Goal: Communication & Community: Answer question/provide support

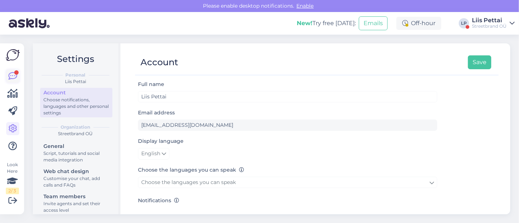
click at [18, 74] on link at bounding box center [12, 76] width 13 height 13
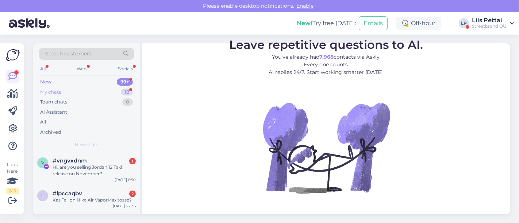
click at [55, 89] on div "My chats" at bounding box center [50, 92] width 21 height 7
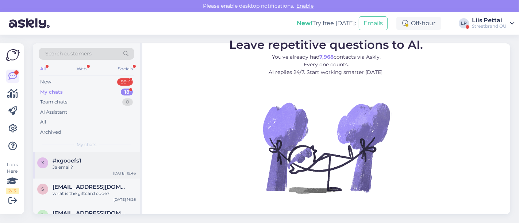
click at [78, 164] on div "Ja email?" at bounding box center [94, 167] width 83 height 7
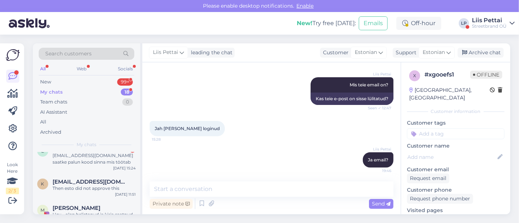
scroll to position [81, 0]
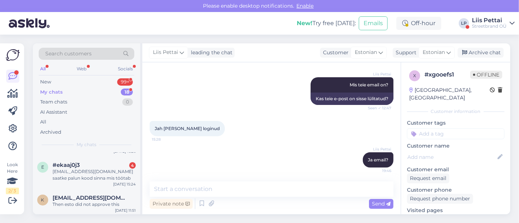
click at [78, 164] on span "#ekaaj0j3" at bounding box center [66, 165] width 27 height 7
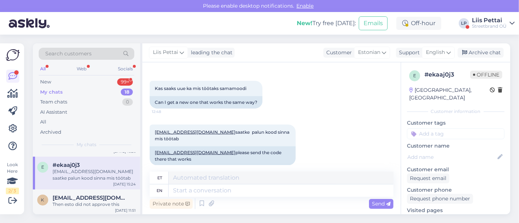
scroll to position [828, 0]
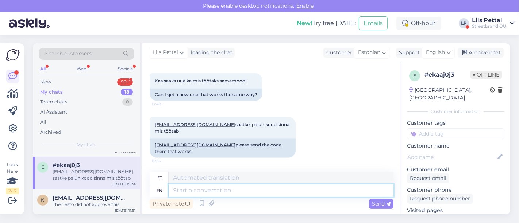
click at [319, 191] on textarea at bounding box center [281, 191] width 225 height 12
click at [217, 199] on div "Private note Send" at bounding box center [272, 204] width 244 height 14
click at [218, 195] on textarea at bounding box center [281, 191] width 225 height 12
type textarea "proovige s"
type textarea "proovi"
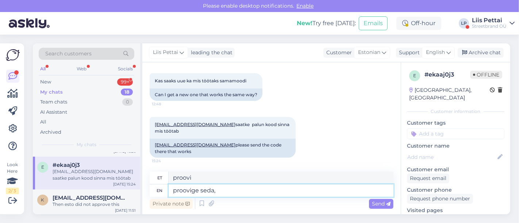
paste textarea "30OFF-SIPML"
type textarea "proovige seda,30OFF-SIPML"
type textarea "proovi seda"
type textarea "proovige seda,30OFF-SIPML a"
type textarea "proovi seda, 30OFF-SIPML"
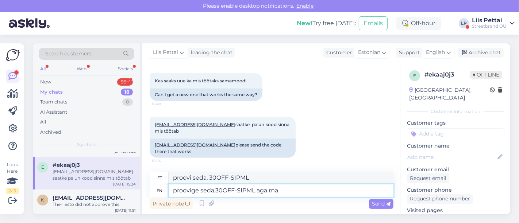
type textarea "proovige seda,30OFF-SIPML aga ma"
type textarea "proovi seda, 30OFF-SIPML aga"
type textarea "proovige seda,30OFF-SIPML aga ma ei"
type textarea "proovige seda,30OFF-SIPML aga ma"
type textarea "proovige seda,30OFF-SIPML aga ma ei s"
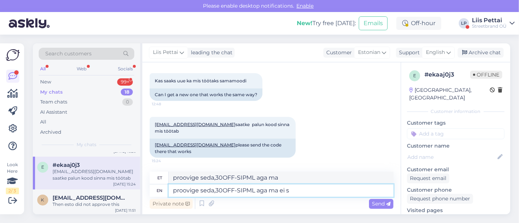
type textarea "proovige seda,30OFF-SIPML aga ma ei"
type textarea "proovige seda,30OFF-SIPML aga ma ei saa lu"
type textarea "proovige seda,30OFF-SIPML aga ma ei saa"
type textarea "proovige seda,30OFF-SIPML aga ma ei saa lubada et"
type textarea "proovige seda,30OFF-SIPML aga ma ei saa lubada"
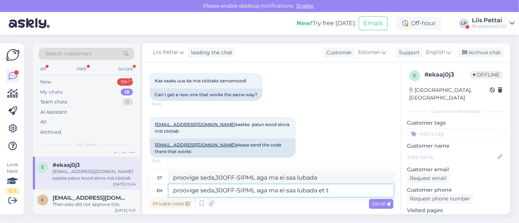
type textarea "proovige seda,30OFF-SIPML aga ma ei saa lubada et ta"
type textarea "proovige seda,30OFF-SIPML aga ma ei saa lubada et"
type textarea "proovige seda,30OFF-SIPML aga ma ei saa lubada et ta"
type textarea "proovige seda,30OFF-SIPML aga ma ei saa lubada et ta õigesti ar"
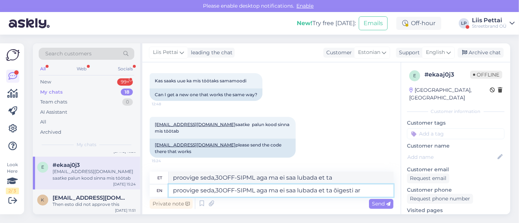
type textarea "proovige seda,30OFF-SIPML aga ma ei saa lubada et ta õigesti"
type textarea "proovige seda,30OFF-SIPML aga ma ei saa lubada et ta õigesti arvestab,"
type textarea "proovige seda,30OFF-SIPML aga ma ei saa lubada et ta õigesti arvestab"
type textarea "proovige seda,30OFF-SIPML aga ma ei saa lubada et ta õigesti arvestab, k"
type textarea "proovige seda,30OFF-SIPML aga ma ei saa lubada et ta õigesti arvestab,"
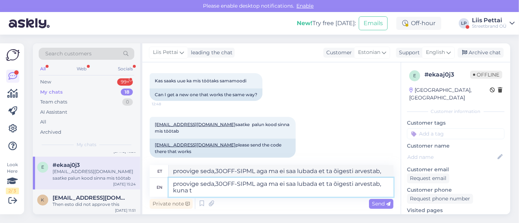
type textarea "proovige seda,30OFF-SIPML aga ma ei saa lubada et ta õigesti arvestab, kuna to"
type textarea "proovige seda,30OFF-SIPML aga ma ei saa lubada et ta õigesti arvestab, kuna"
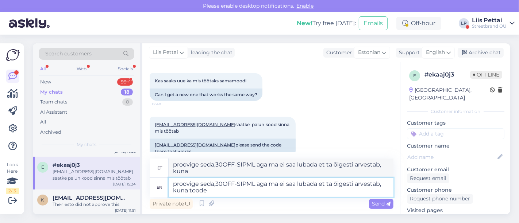
type textarea "proovige seda,30OFF-SIPML aga ma ei saa lubada et ta õigesti arvestab, kuna too…"
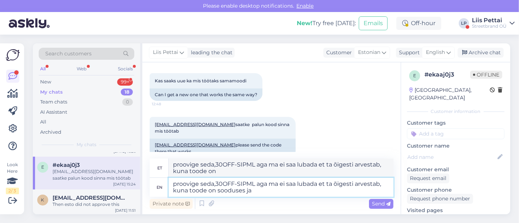
type textarea "proovige seda,30OFF-SIPML aga ma ei saa lubada et ta õigesti arvestab, kuna too…"
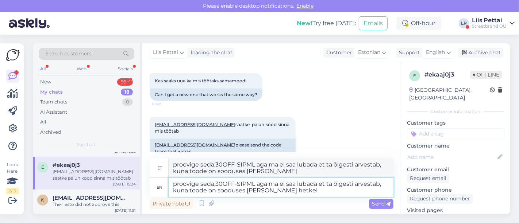
type textarea "proovige seda,30OFF-SIPML aga ma ei saa lubada et ta õigesti arvestab, kuna too…"
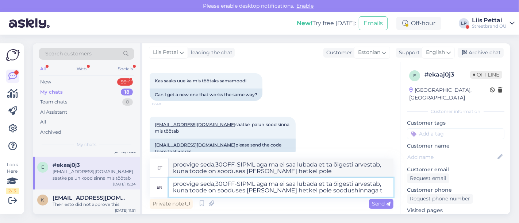
type textarea "proovige seda,30OFF-SIPML aga ma ei saa lubada et ta õigesti arvestab, kuna too…"
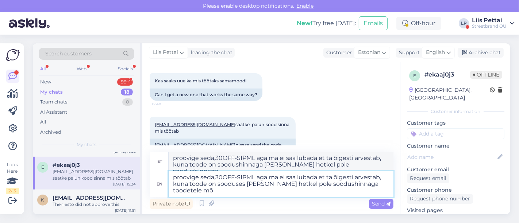
type textarea "proovige seda,30OFF-SIPML aga ma ei saa lubada et ta õigesti arvestab, kuna too…"
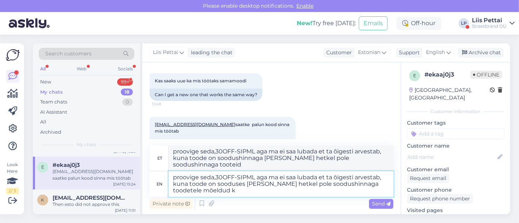
type textarea "proovige seda,30OFF-SIPML aga ma ei saa lubada et ta õigesti arvestab, kuna too…"
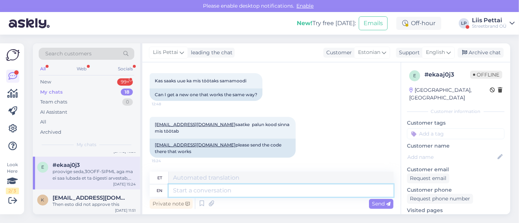
scroll to position [913, 0]
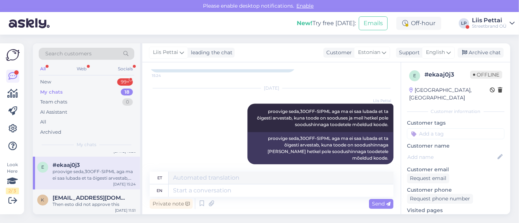
click at [84, 173] on div "proovige seda,30OFF-SIPML aga ma ei saa lubada et ta õigesti arvestab, kuna too…" at bounding box center [94, 175] width 83 height 13
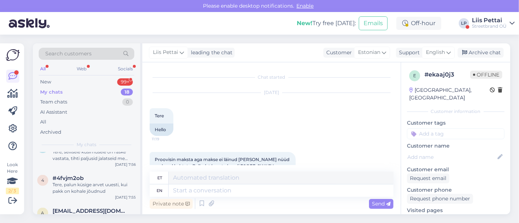
scroll to position [341, 0]
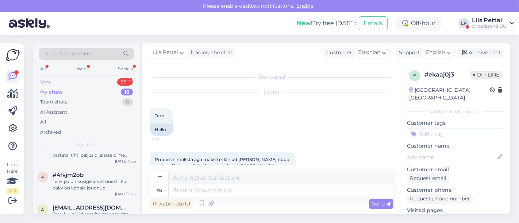
click at [79, 83] on div "New 99+" at bounding box center [87, 82] width 96 height 10
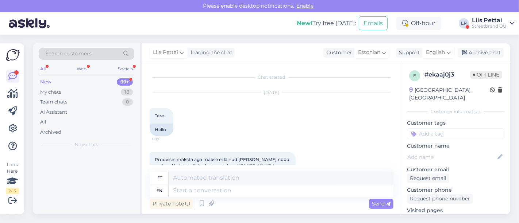
scroll to position [0, 0]
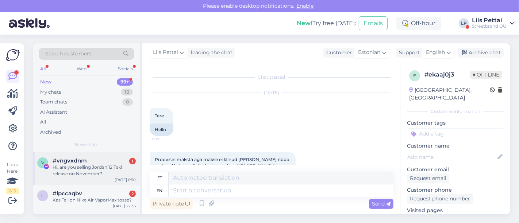
click at [88, 168] on div "Hi..are you selling Jordan 12 Taxi release on November?" at bounding box center [94, 170] width 83 height 13
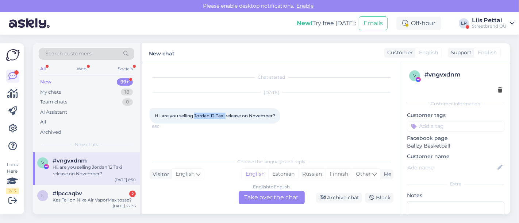
drag, startPoint x: 195, startPoint y: 118, endPoint x: 226, endPoint y: 122, distance: 31.7
click at [226, 122] on div "Hi..are you selling Jordan 12 Taxi release on November? 6:50" at bounding box center [215, 115] width 131 height 15
copy span "Jordan 12 Taxi"
click at [183, 127] on div "[DATE] Hi..are you selling Jordan 12 Taxi release on November? 6:50" at bounding box center [272, 108] width 244 height 47
drag, startPoint x: 155, startPoint y: 115, endPoint x: 280, endPoint y: 117, distance: 124.5
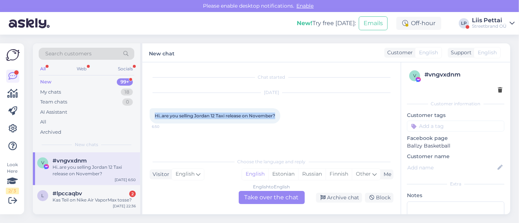
click at [280, 117] on div "Hi..are you selling Jordan 12 Taxi release on November? 6:50" at bounding box center [215, 115] width 131 height 15
copy span "Hi..are you selling Jordan 12 Taxi release on November?"
click at [75, 200] on div "Kas Teil on Nike Air VaporMax tosse?" at bounding box center [94, 200] width 83 height 7
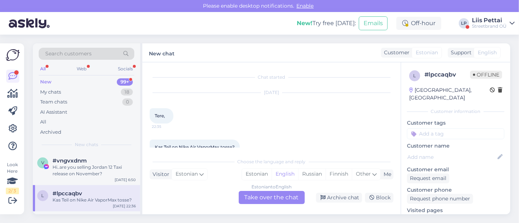
scroll to position [15, 0]
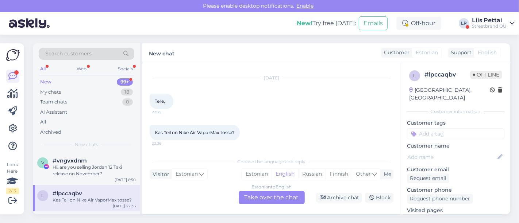
click at [283, 200] on div "Estonian to English Take over the chat" at bounding box center [272, 197] width 66 height 13
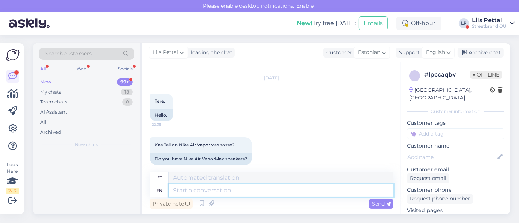
click at [256, 196] on textarea at bounding box center [281, 191] width 225 height 12
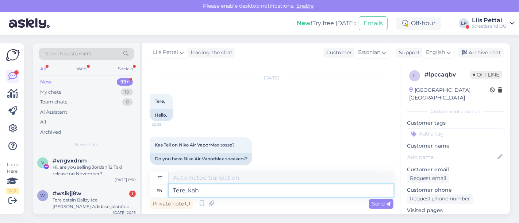
type textarea "Tere, kahj"
type textarea "Tere,"
type textarea "Tere, kahjuks he"
type textarea "Tere, kahjuks"
type textarea "Tere, kahjuks hetkel ei"
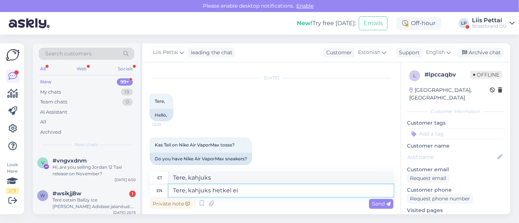
type textarea "Tere, kahjuks hetkeks"
type textarea "Tere, kahjuks hetkel ei ole"
type textarea "Tere, kahjuks hetkeks ei ole"
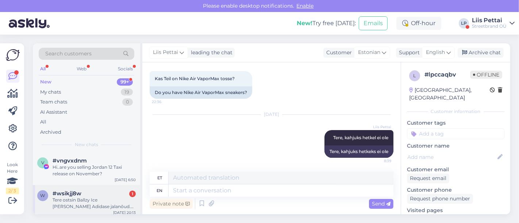
click at [96, 204] on div "Tere ostsin Ballzy Ice [PERSON_NAME] Adidase jalanõud. Kui ma kodus uuesti proo…" at bounding box center [94, 203] width 83 height 13
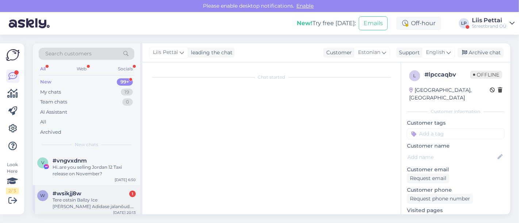
scroll to position [3, 0]
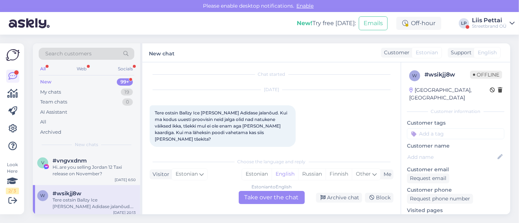
click at [272, 198] on div "Estonian to English Take over the chat" at bounding box center [272, 197] width 66 height 13
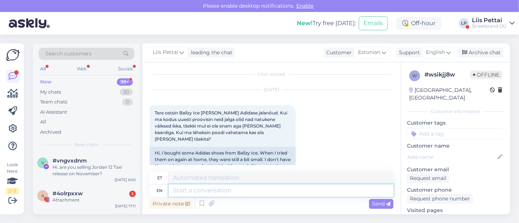
click at [262, 193] on textarea at bounding box center [281, 191] width 225 height 12
type textarea "Tere, saab"
type textarea "Tere,"
type textarea "Tere, saab ka i"
type textarea "Tere, Saab"
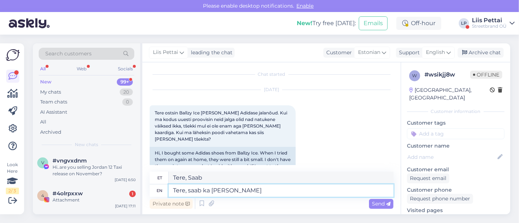
type textarea "Tere, saab ka [PERSON_NAME]"
type textarea "Tere, [PERSON_NAME] ka"
type textarea "Tere, saab ka [PERSON_NAME] ts"
type textarea "Tere, sa ei saa [PERSON_NAME]"
type textarea "Tere, saab ka ilma tsekita"
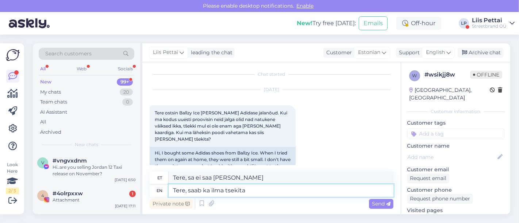
type textarea "Tere, sa said [PERSON_NAME]"
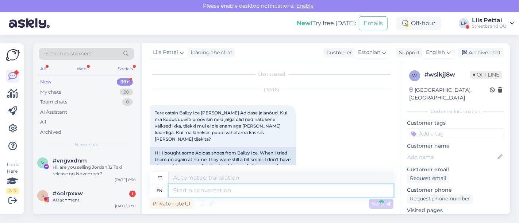
scroll to position [83, 0]
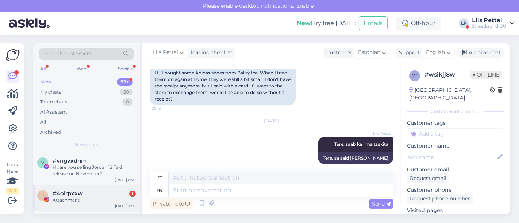
click at [60, 201] on div "Attachment" at bounding box center [94, 200] width 83 height 7
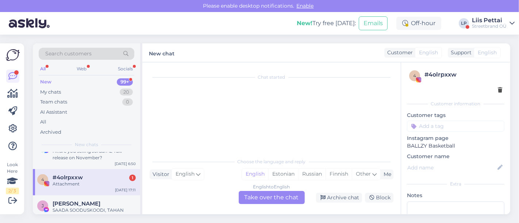
scroll to position [65, 0]
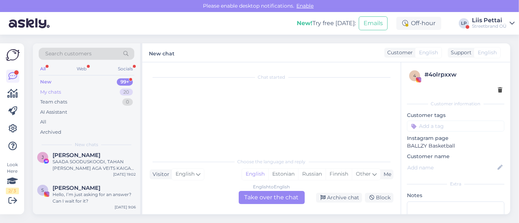
click at [81, 92] on div "My chats 20" at bounding box center [87, 92] width 96 height 10
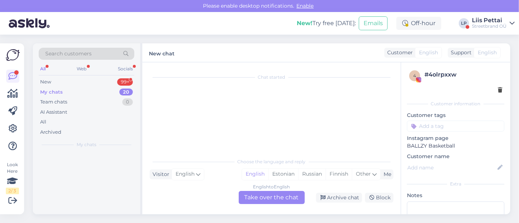
scroll to position [0, 0]
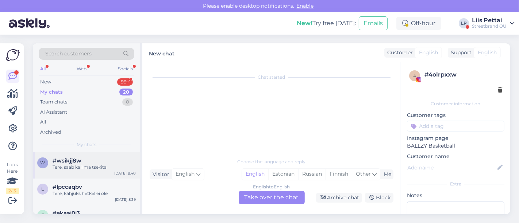
click at [70, 166] on div "Tere, saab ka ilma tsekita" at bounding box center [94, 167] width 83 height 7
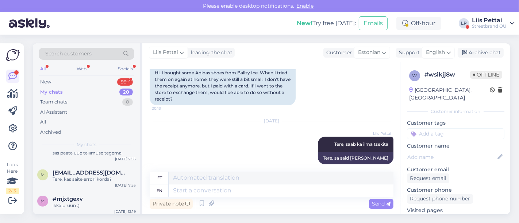
scroll to position [503, 0]
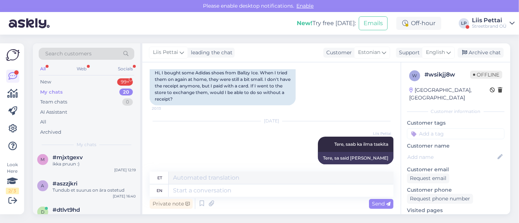
click at [491, 24] on div "Streetbrand OÜ" at bounding box center [489, 26] width 35 height 6
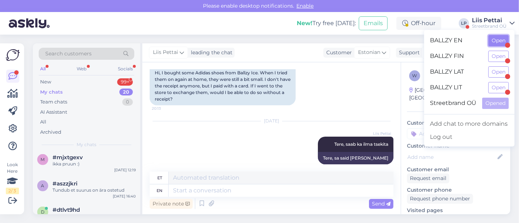
click at [490, 44] on button "Open" at bounding box center [498, 40] width 20 height 11
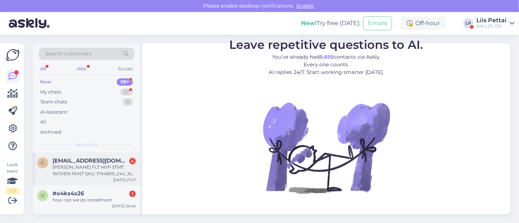
click at [81, 175] on div "[PERSON_NAME] FLT MVP STMT WOVEN PANT SKU: FN4609_244_XL" at bounding box center [94, 170] width 83 height 13
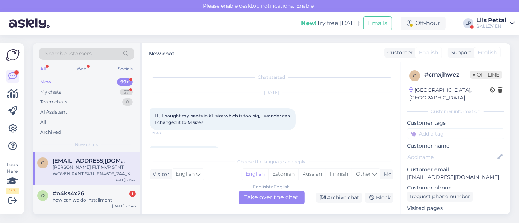
scroll to position [66, 0]
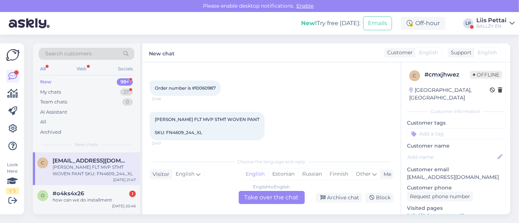
click at [292, 199] on div "English to English Take over the chat" at bounding box center [272, 197] width 66 height 13
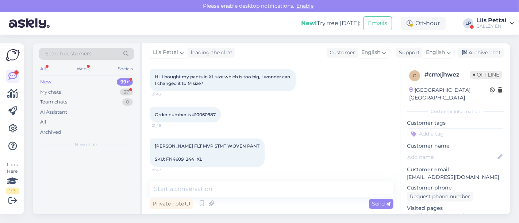
scroll to position [38, 0]
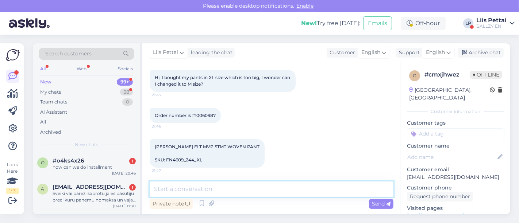
click at [270, 194] on textarea at bounding box center [272, 189] width 244 height 15
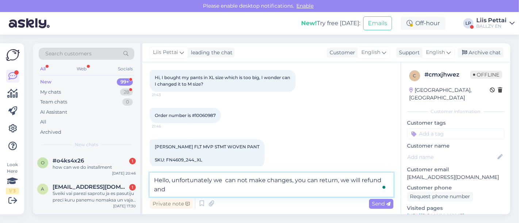
scroll to position [47, 0]
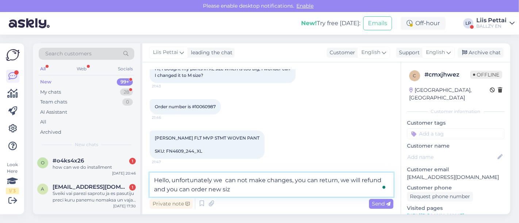
type textarea "Hello, unfortunately we can not make changes, you can return, we will refund an…"
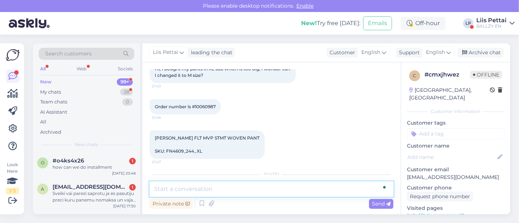
scroll to position [92, 0]
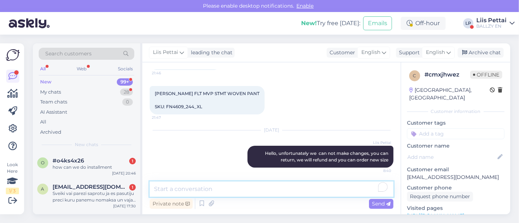
click at [185, 191] on textarea "To enrich screen reader interactions, please activate Accessibility in Grammarl…" at bounding box center [272, 189] width 244 height 15
paste textarea "[URL][DOMAIN_NAME]"
type textarea "[URL][DOMAIN_NAME]"
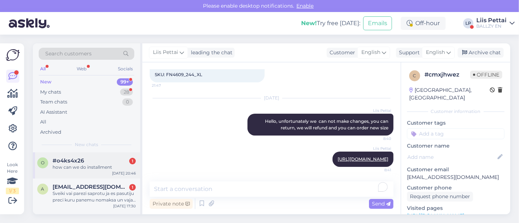
click at [75, 168] on div "how can we do installment" at bounding box center [94, 167] width 83 height 7
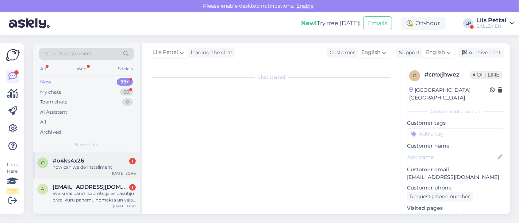
scroll to position [0, 0]
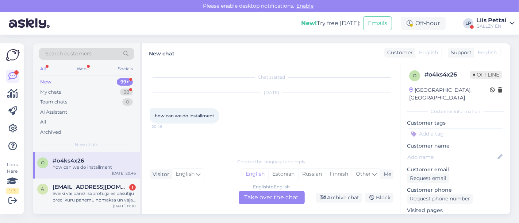
click at [269, 196] on div "English to English Take over the chat" at bounding box center [272, 197] width 66 height 13
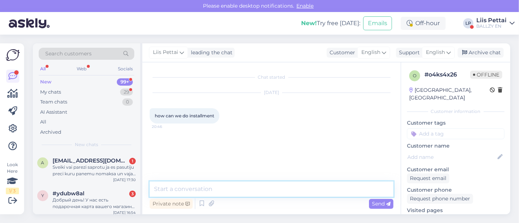
click at [262, 193] on textarea at bounding box center [272, 189] width 244 height 15
type textarea "sorry, we dont have installement plans in finnish site"
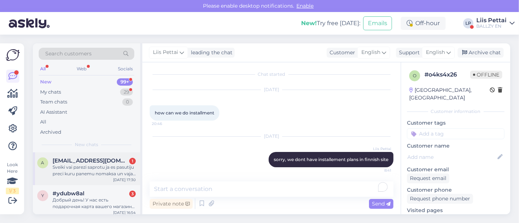
click at [60, 162] on span "[EMAIL_ADDRESS][DOMAIN_NAME]" at bounding box center [91, 161] width 76 height 7
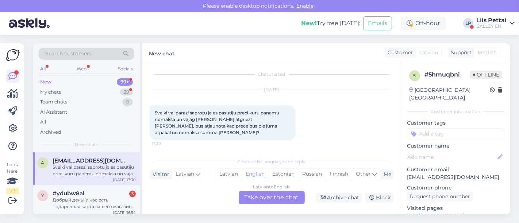
click at [282, 204] on div "Latvian to English Take over the chat" at bounding box center [272, 197] width 66 height 13
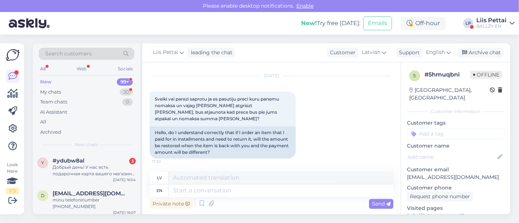
scroll to position [18, 0]
click at [314, 193] on textarea at bounding box center [281, 191] width 225 height 12
type textarea "yes, we"
type textarea "[PERSON_NAME],"
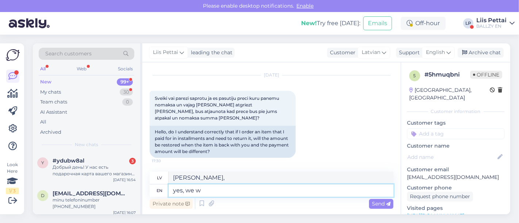
type textarea "yes, we wi"
type textarea "[PERSON_NAME], mēs"
type textarea "yes, we will c"
type textarea "[PERSON_NAME], mēs to darīsim"
type textarea "yes, we will change"
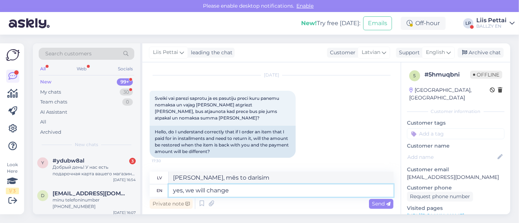
type textarea "[PERSON_NAME], mēs mainīsimies"
type textarea "yes, we will change the pa"
type textarea "[PERSON_NAME], mēs mainīsim"
type textarea "yes, we will change the payment a"
type textarea "[PERSON_NAME], mēs mainīsim maksājumu"
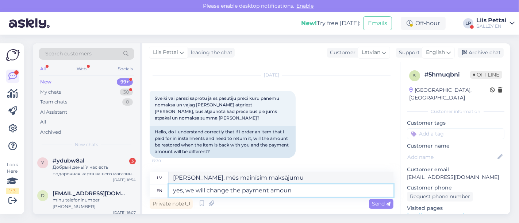
type textarea "yes, we will change the payment amount"
type textarea "[PERSON_NAME], mēs mainīsim maksājuma summu"
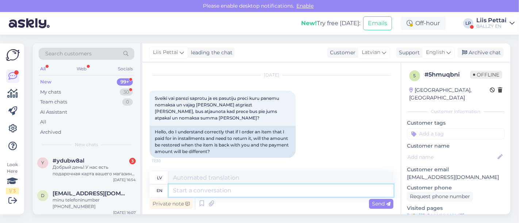
scroll to position [77, 0]
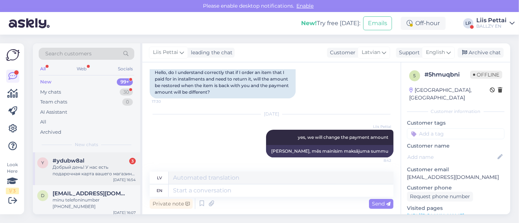
click at [73, 154] on div "y #ydubw8al 3 Добрый день! У нас есть подарочная карта вашего магазина, мы хоте…" at bounding box center [86, 169] width 107 height 33
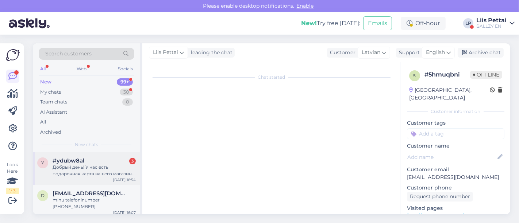
scroll to position [15, 0]
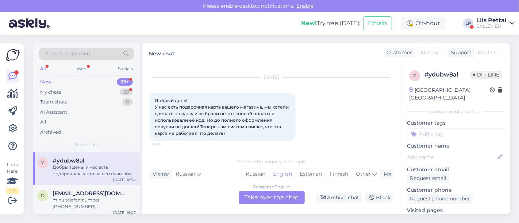
click at [271, 194] on div "Russian to English Take over the chat" at bounding box center [272, 197] width 66 height 13
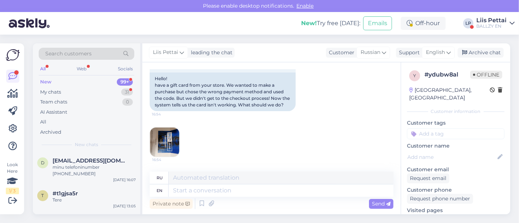
scroll to position [89, 0]
click at [164, 138] on img at bounding box center [164, 142] width 29 height 29
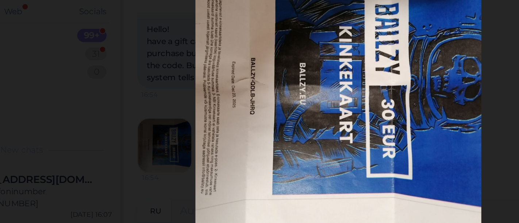
click at [170, 127] on div at bounding box center [259, 111] width 519 height 223
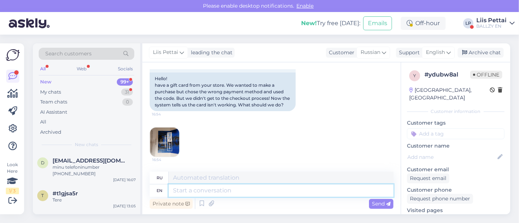
click at [206, 192] on textarea at bounding box center [281, 191] width 225 height 12
type textarea "hello, a"
type textarea "привет,"
type textarea "hello, actibe [PERSON_NAME]"
type textarea "привет, актибе"
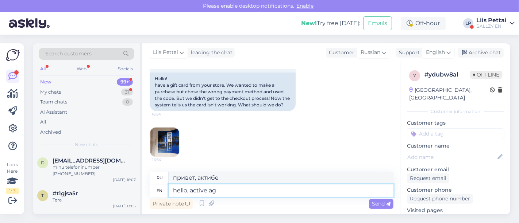
type textarea "hello, active aga"
type textarea "привет, активный"
type textarea "hello, active again"
type textarea "привет, снова активен"
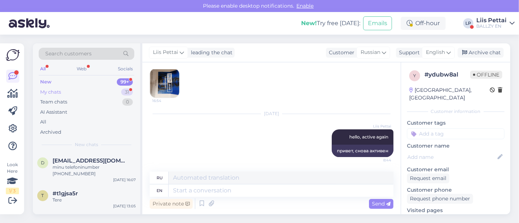
click at [61, 95] on div "My chats 31" at bounding box center [87, 92] width 96 height 10
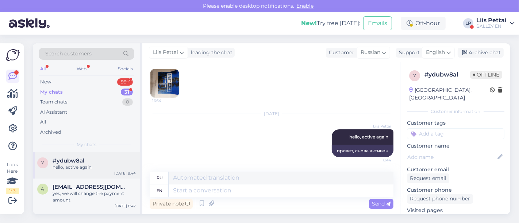
click at [73, 165] on div "hello, active again" at bounding box center [94, 167] width 83 height 7
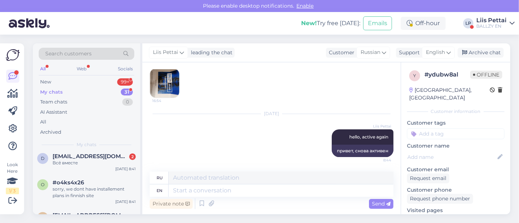
scroll to position [65, 0]
click at [73, 165] on div "d [EMAIL_ADDRESS][DOMAIN_NAME] 2 Всё вместе [DATE] 8:41" at bounding box center [86, 160] width 107 height 26
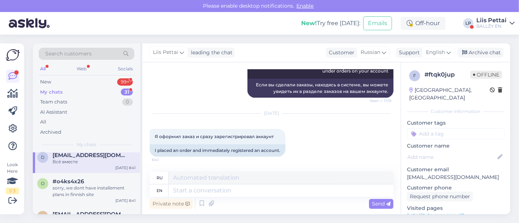
scroll to position [138, 0]
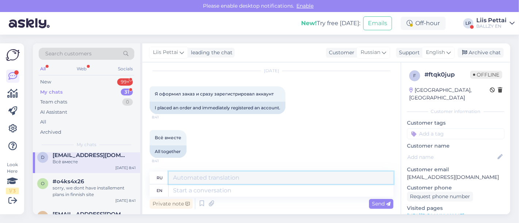
click at [336, 182] on textarea at bounding box center [281, 178] width 225 height 12
click at [333, 198] on div "Private note Send" at bounding box center [272, 204] width 244 height 14
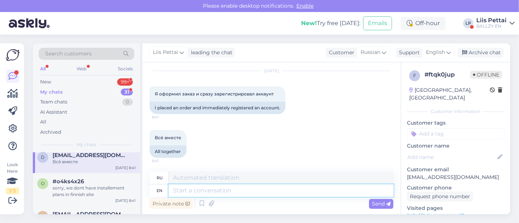
click at [329, 192] on textarea at bounding box center [281, 191] width 225 height 12
type textarea "and th"
type textarea "и"
type textarea "and there is"
type textarea "и там"
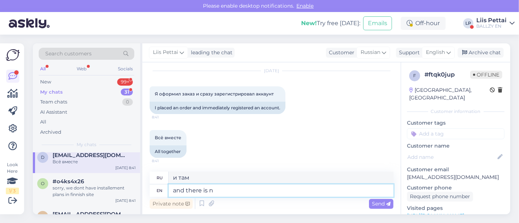
type textarea "and there is no"
type textarea "и есть"
type textarea "and there is nothing u"
type textarea "и нет ничего"
type textarea "and there is nothing under y"
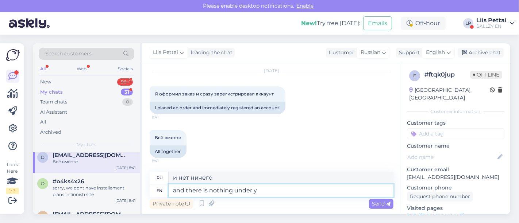
type textarea "и нет ничего под"
type textarea "and there is nothing under your ord"
type textarea "и под вашим нет ничего"
type textarea "and there is nothing under your ordres"
type textarea "и нет ничего по твоему приказу"
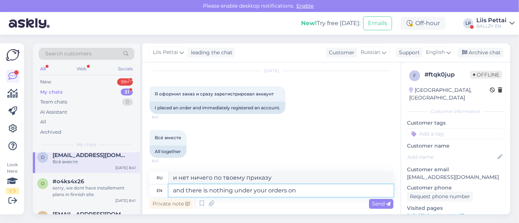
type textarea "and there is nothing under your orders on"
type textarea "и нет ничего по твоим приказам"
type textarea "and there is nothing under your orders on y"
type textarea "и нет ничего по вашим приказам"
type textarea "and there is nothing under your orders on ypur"
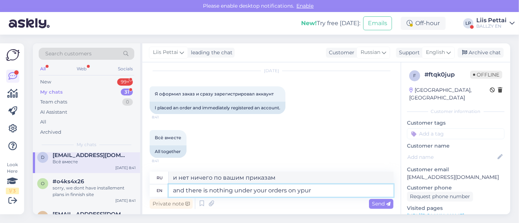
type textarea "и нет ничего по вашим приказам на ваш"
type textarea "and there is nothing under your orders on your a"
type textarea "и нет ничего по вашим приказам на вашем"
type textarea "and there is nothing under your orders on your account?"
type textarea "и по вашим заказам на вашем счету ничего нет?"
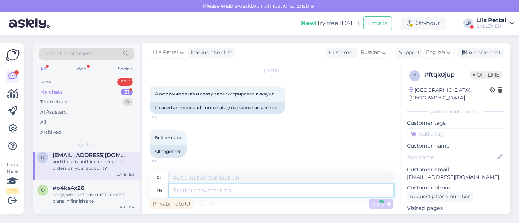
scroll to position [182, 0]
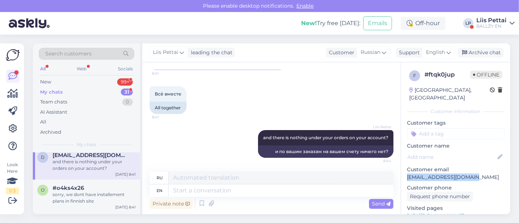
drag, startPoint x: 472, startPoint y: 169, endPoint x: 401, endPoint y: 171, distance: 71.6
click at [401, 171] on div "f # ftqk0jup Offline [GEOGRAPHIC_DATA], Riga Customer information Customer tags…" at bounding box center [455, 216] width 109 height 308
copy p "[EMAIL_ADDRESS][DOMAIN_NAME]"
click at [495, 24] on div "BALLZY EN" at bounding box center [491, 26] width 30 height 6
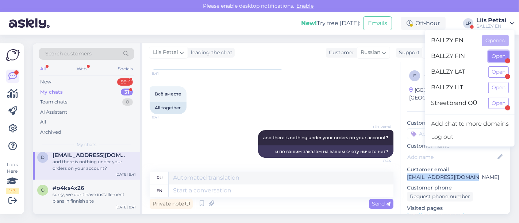
click at [493, 58] on button "Open" at bounding box center [498, 56] width 20 height 11
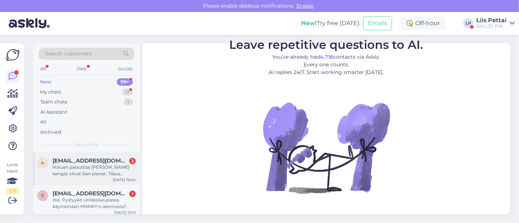
click at [85, 176] on div "Haluan palauttaa [PERSON_NAME] kengät olivat liian pienet. Tilaus 30051978. Mit…" at bounding box center [94, 170] width 83 height 13
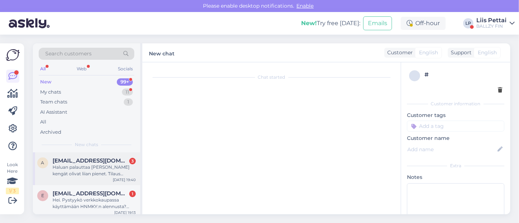
scroll to position [59, 0]
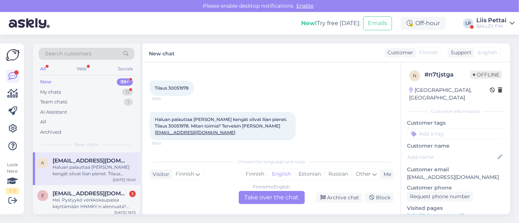
click at [267, 201] on div "Finnish to English Take over the chat" at bounding box center [272, 197] width 66 height 13
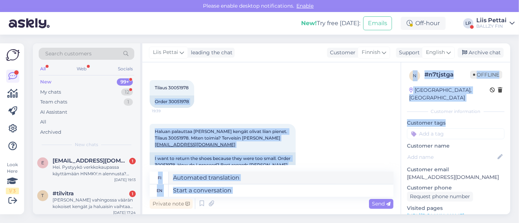
drag, startPoint x: 402, startPoint y: 128, endPoint x: 392, endPoint y: 98, distance: 31.5
click at [395, 84] on div "Chat started [DATE] Hei, Tilaus 30051978 19:38 Hello, Order 30051978 Tilaus 300…" at bounding box center [326, 138] width 368 height 152
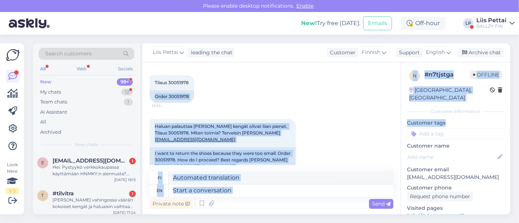
scroll to position [92, 0]
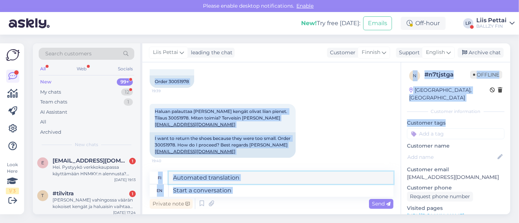
click at [329, 181] on textarea at bounding box center [281, 178] width 225 height 12
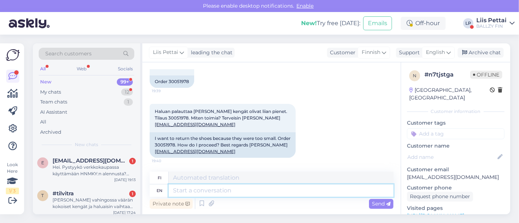
click at [313, 191] on textarea at bounding box center [281, 191] width 225 height 12
type textarea "Hello"
type textarea "Hei"
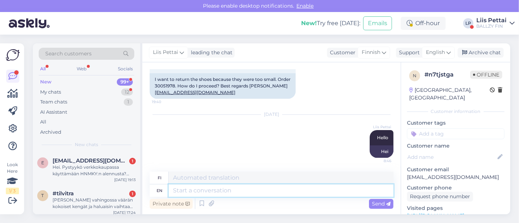
paste textarea "[URL][DOMAIN_NAME]"
type textarea "[URL][DOMAIN_NAME]"
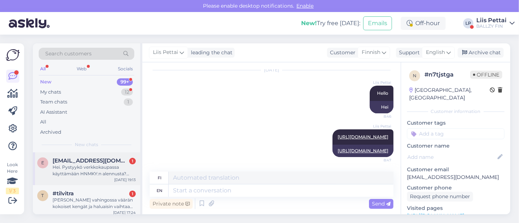
click at [90, 169] on div "Hei. Pystyykö verkkokaupassa käyttämään HNMKY:n alennusta? [PERSON_NAME] niin m…" at bounding box center [94, 170] width 83 height 13
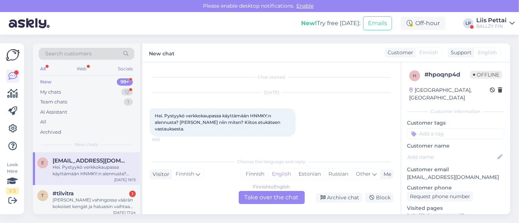
click at [268, 195] on div "Finnish to English Take over the chat" at bounding box center [272, 197] width 66 height 13
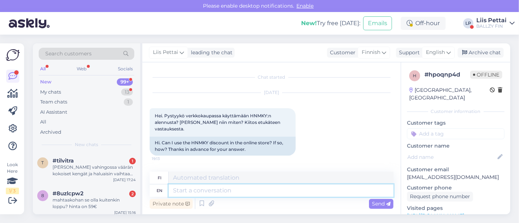
click at [243, 189] on textarea at bounding box center [281, 191] width 225 height 12
type textarea "hello, no"
type textarea "Hei,"
type textarea "hello, no i"
type textarea "hei, ei"
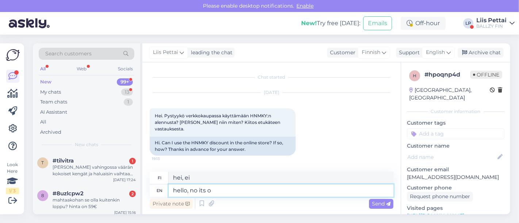
type textarea "hello, no its on"
type textarea "hei, ei se ole"
type textarea "hello, no its only i"
type textarea "hei, ei, se on ainoa"
type textarea "hello, no its only in esp"
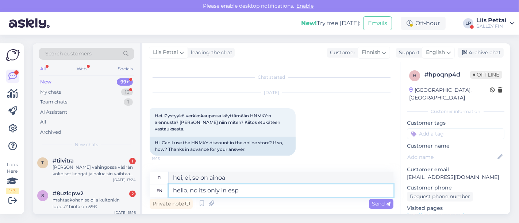
type textarea "hei, ei, se on vain sisällä"
type textarea "hello, no its only"
type textarea "hei, ei, se on ainoa"
type textarea "hello, no its only valid in"
type textarea "hei, ei, se on ainoa voimassa oleva"
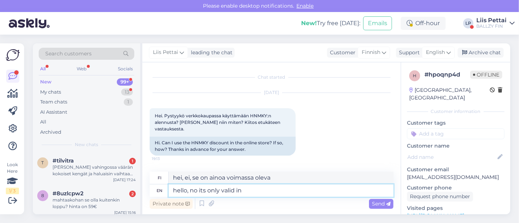
type textarea "hello, no its only valid in e"
type textarea "hei, ei, se on voimassa vain"
type textarea "hello, no its only valid in [GEOGRAPHIC_DATA] st"
type textarea "hei, ei, se on voimassa vain Espoossa"
type textarea "hello, no its only valid in [GEOGRAPHIC_DATA] store"
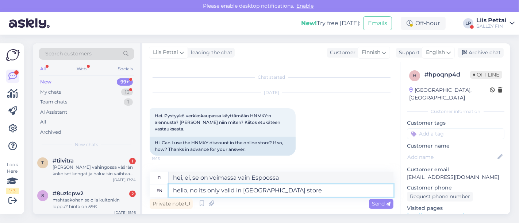
type textarea "hei, ei, se on voimassa vain Espoon myymälässä"
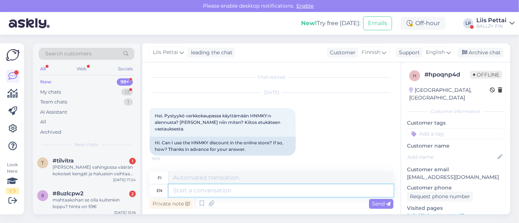
scroll to position [50, 0]
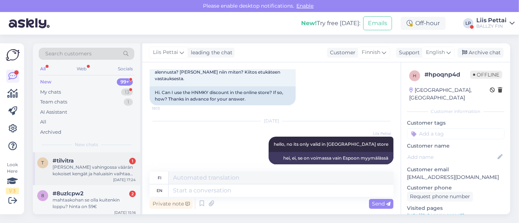
click at [107, 159] on div "#tilvitra 1" at bounding box center [94, 161] width 83 height 7
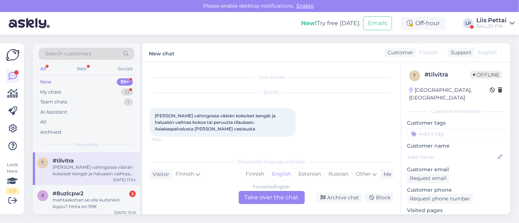
scroll to position [0, 0]
click at [264, 201] on div "Finnish to English Take over the chat" at bounding box center [272, 197] width 66 height 13
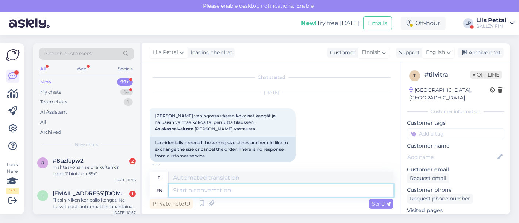
click at [245, 193] on textarea at bounding box center [281, 191] width 225 height 12
type textarea "Your or"
type textarea "Sinun"
type textarea "Your order nu"
type textarea "Tilauksesi"
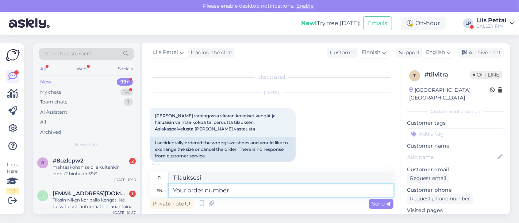
type textarea "Your order number?"
type textarea "Tilausnumerosi?"
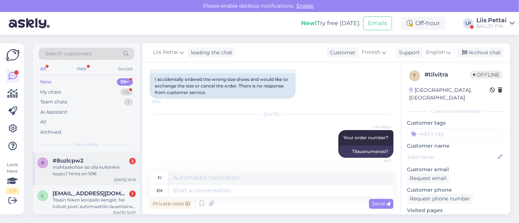
click at [104, 163] on div "#8uzlcpw2 2" at bounding box center [94, 161] width 83 height 7
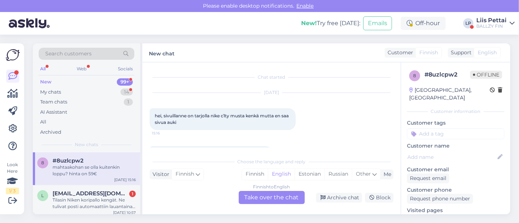
scroll to position [22, 0]
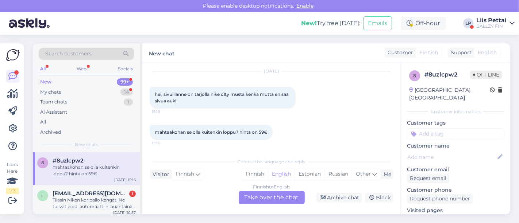
click at [268, 205] on div "Chat started [DATE] hei, sivuillanne on tarjolla nike c1ty musta kenkä mutta en…" at bounding box center [271, 138] width 258 height 152
click at [272, 195] on div "Finnish to English Take over the chat" at bounding box center [272, 197] width 66 height 13
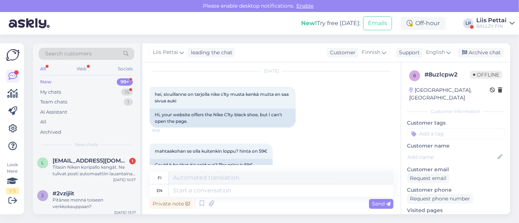
scroll to position [35, 0]
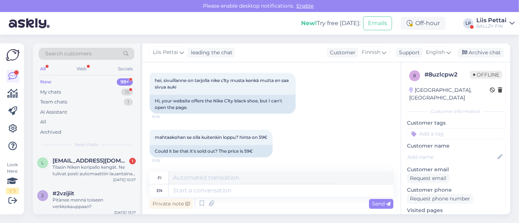
click at [447, 215] on link "[URL][DOMAIN_NAME]" at bounding box center [435, 218] width 57 height 7
click at [226, 189] on textarea at bounding box center [281, 191] width 225 height 12
type textarea "yes, t"
type textarea "kyllä,"
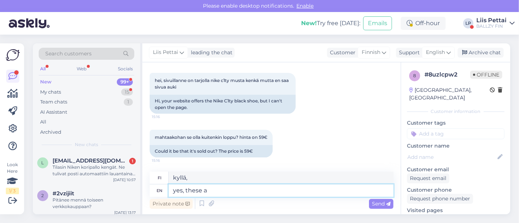
type textarea "yes, these ar"
type textarea "kyllä, nämä"
type textarea "yes, these are sol"
type textarea "kyllä, nämä ovat"
type textarea "yes, these are sold ou"
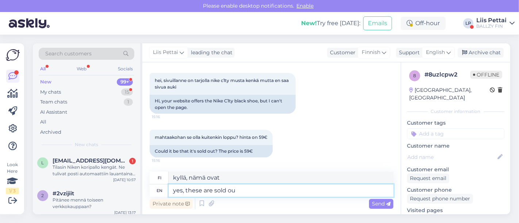
type textarea "kyllä, näitä myydään"
type textarea "yes, these are sold out"
type textarea "kyllä, nämä on loppuunmyyty"
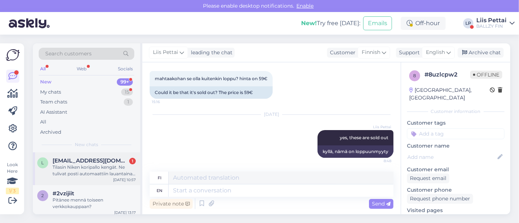
click at [112, 172] on div "Tilasin Niken koripallo kengät. Ne tulivat posti automaattiin lauantaina [PERSO…" at bounding box center [94, 170] width 83 height 13
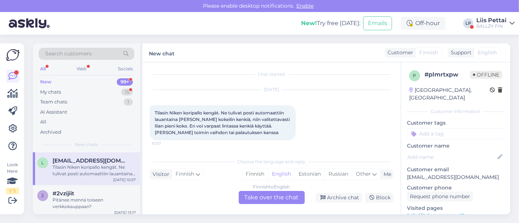
click at [267, 193] on div "Finnish to English Take over the chat" at bounding box center [272, 197] width 66 height 13
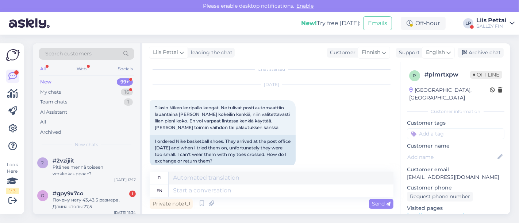
scroll to position [14, 0]
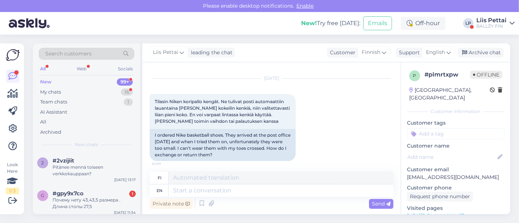
click at [298, 199] on div "Private note Send" at bounding box center [272, 204] width 244 height 14
click at [298, 192] on textarea at bounding box center [281, 191] width 225 height 12
type textarea "we"
type textarea "me"
type textarea "we can n"
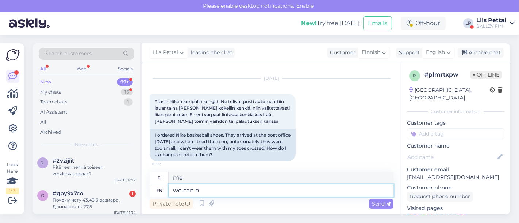
type textarea "me voimme"
type textarea "we can not mak"
type textarea "emme voi"
type textarea "we can not make ch"
type textarea "emme voi tehdä"
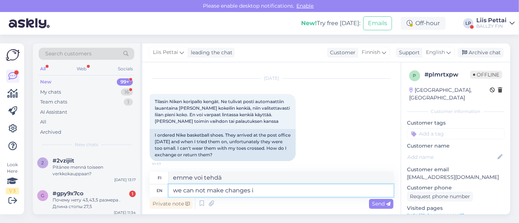
type textarea "we can not make changes in"
type textarea "emme voi tehdä muutoksia"
type textarea "we can not make changes in our syst"
type textarea "emme voi tehdä muutoksia omiin"
type textarea "we can not make changes in our system, but"
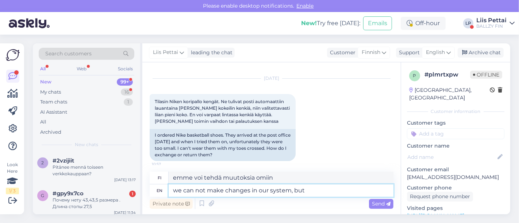
type textarea "emme voi tehdä muutoksia järjestelmäämme,"
type textarea "we can not make changes in our system, but y"
type textarea "emme voi tehdä muutoksia järjestelmäämme, mutta"
type textarea "we can not make changes in our system, but youc an"
type textarea "Emme voi tehdä muutoksia järjestelmäämme, mutta [PERSON_NAME]"
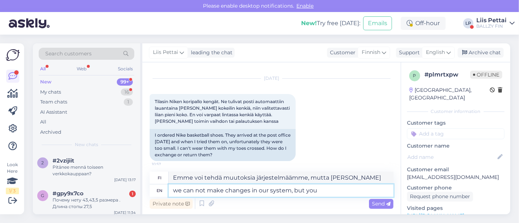
type textarea "we can not make changes in our system, but you c"
type textarea "emme voi tehdä muutoksia järjestelmäämme, mutta sinä"
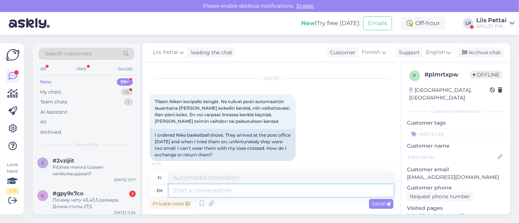
scroll to position [90, 0]
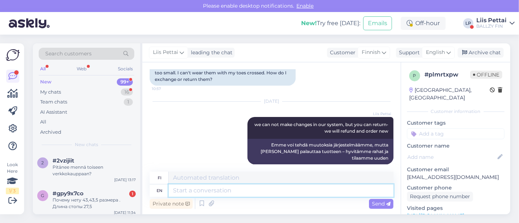
paste textarea "[URL][DOMAIN_NAME]"
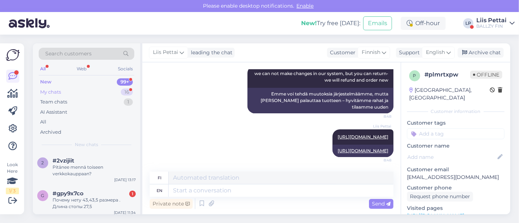
click at [60, 89] on div "My chats" at bounding box center [50, 92] width 21 height 7
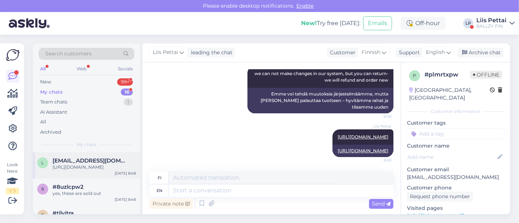
click at [103, 171] on div "[URL][DOMAIN_NAME]" at bounding box center [94, 167] width 83 height 7
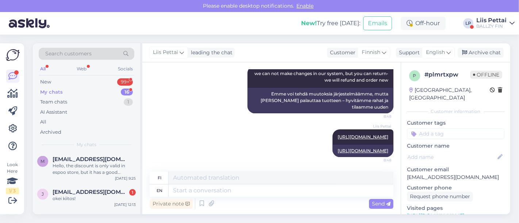
scroll to position [417, 0]
